Goal: Task Accomplishment & Management: Manage account settings

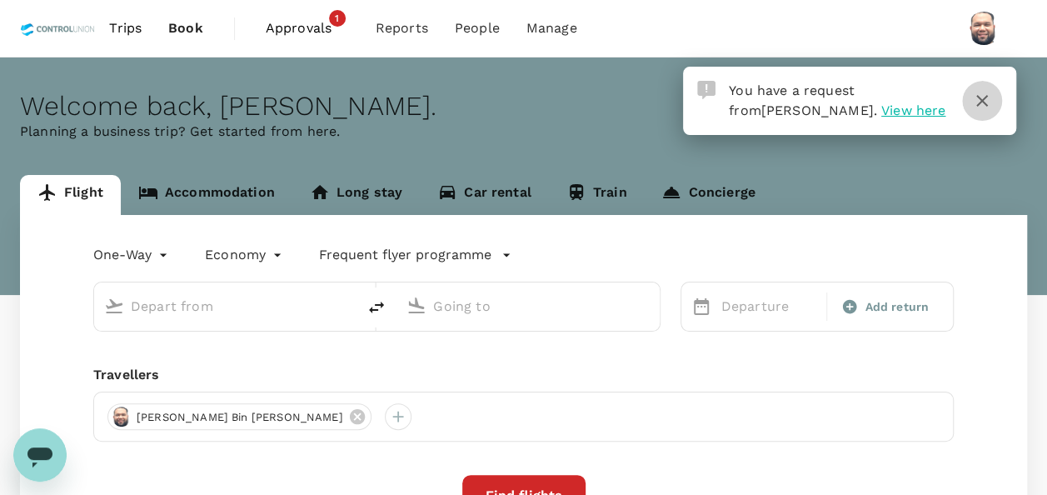
click at [976, 103] on icon "button" at bounding box center [982, 101] width 20 height 20
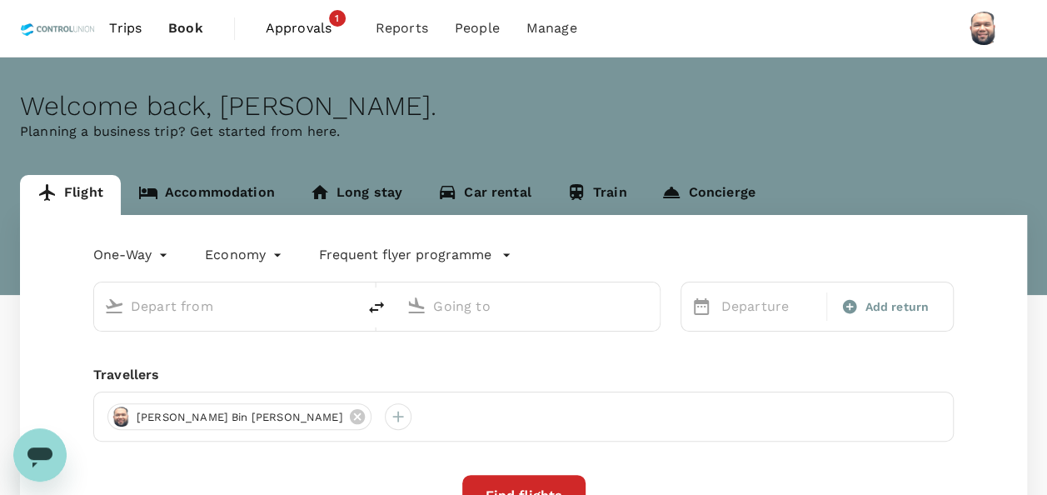
click at [297, 30] on span "Approvals" at bounding box center [307, 28] width 83 height 20
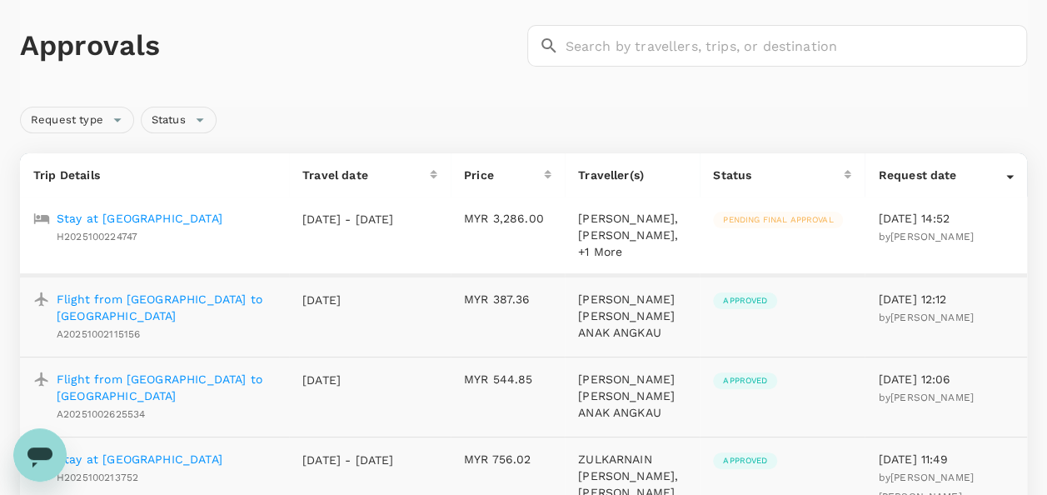
scroll to position [167, 0]
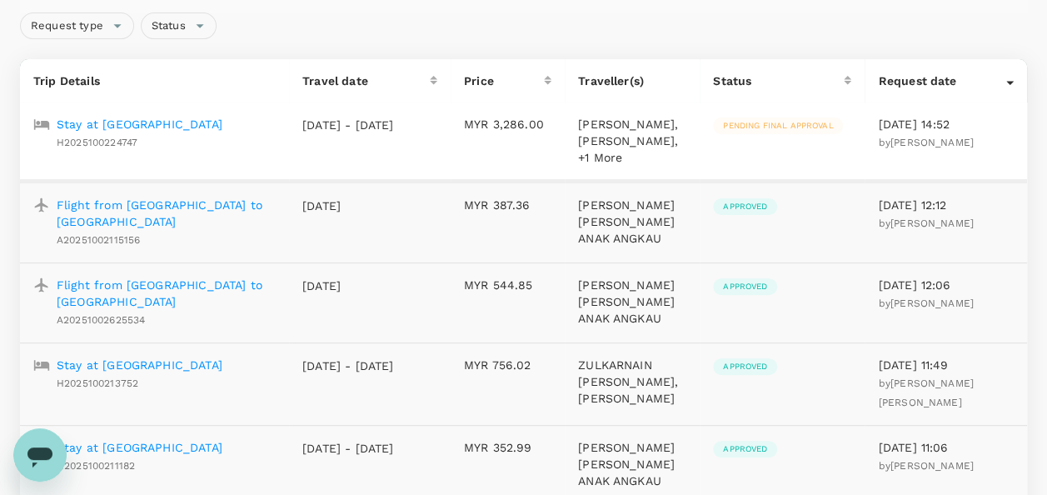
click at [143, 123] on p "Stay at [GEOGRAPHIC_DATA]" at bounding box center [140, 124] width 166 height 17
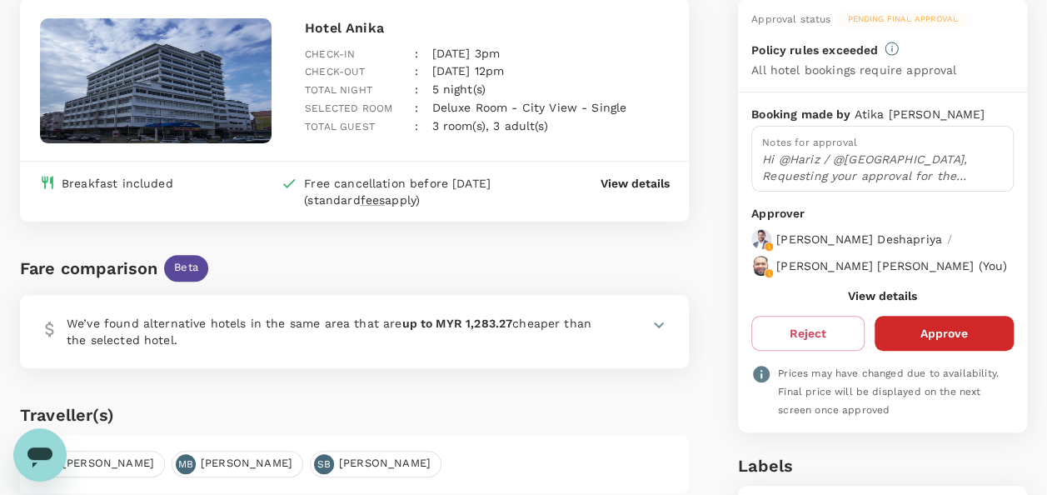
scroll to position [167, 0]
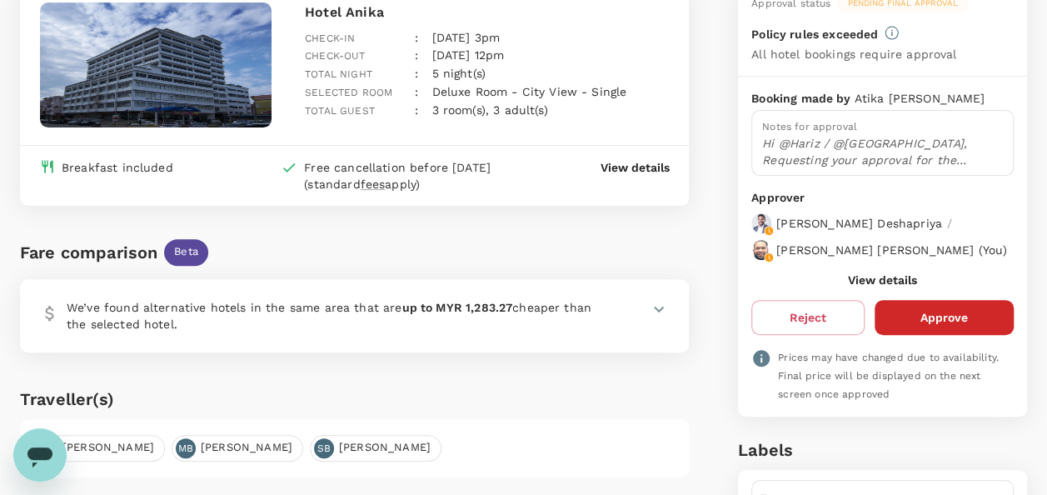
click at [859, 287] on button "View details" at bounding box center [882, 279] width 69 height 13
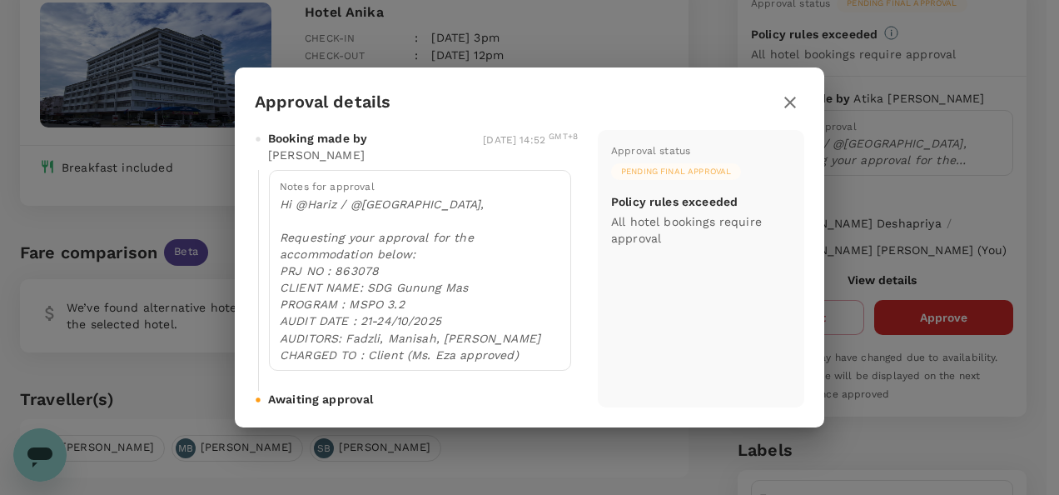
click at [796, 107] on icon "button" at bounding box center [790, 102] width 20 height 20
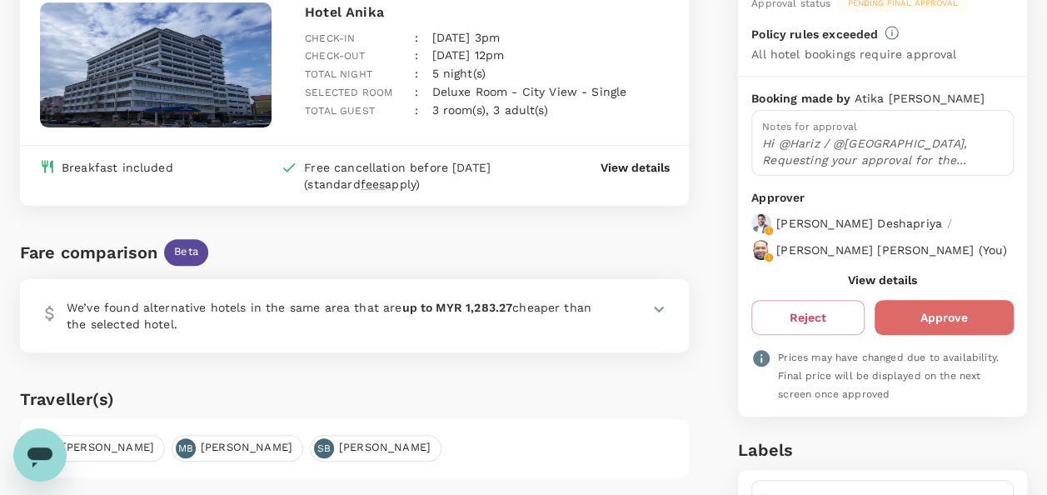
click at [961, 324] on button "Approve" at bounding box center [943, 317] width 139 height 35
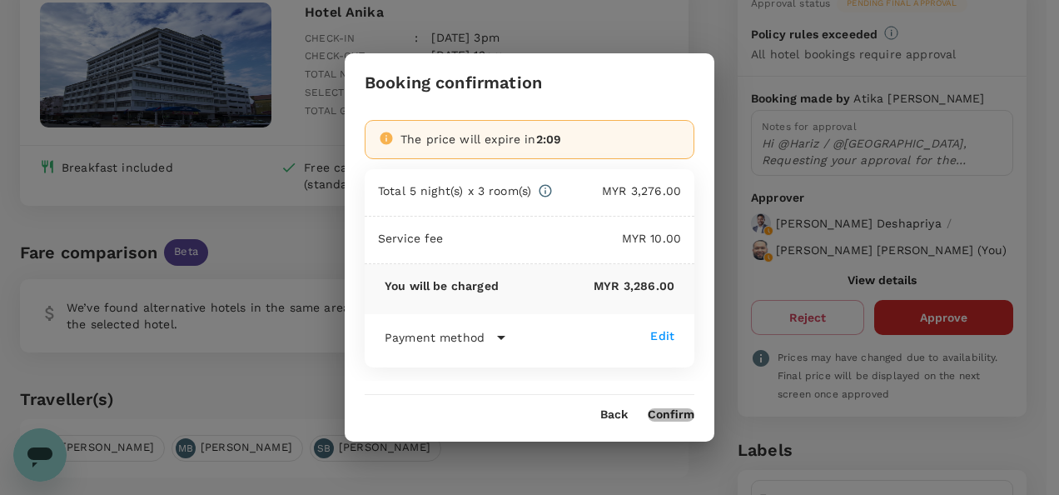
click at [661, 416] on button "Confirm" at bounding box center [671, 414] width 47 height 13
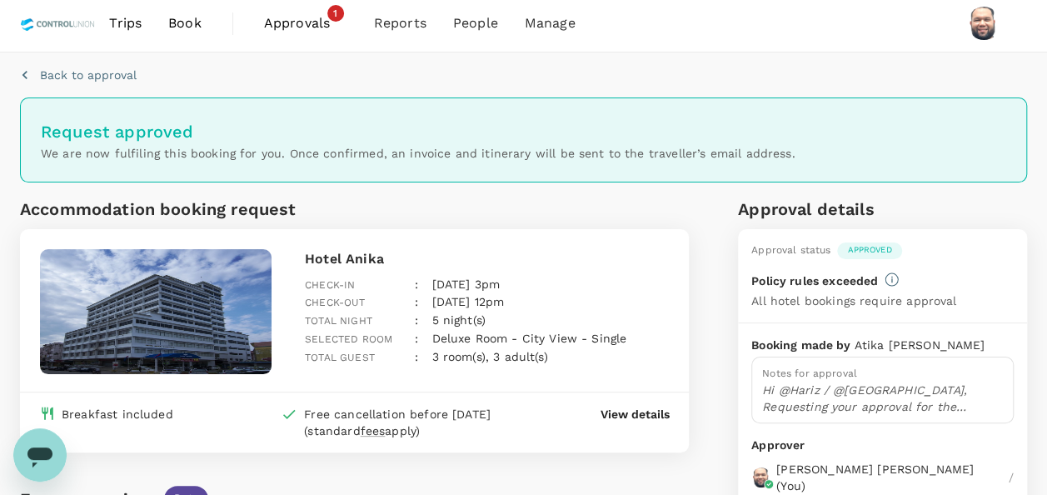
scroll to position [0, 0]
